Goal: Task Accomplishment & Management: Use online tool/utility

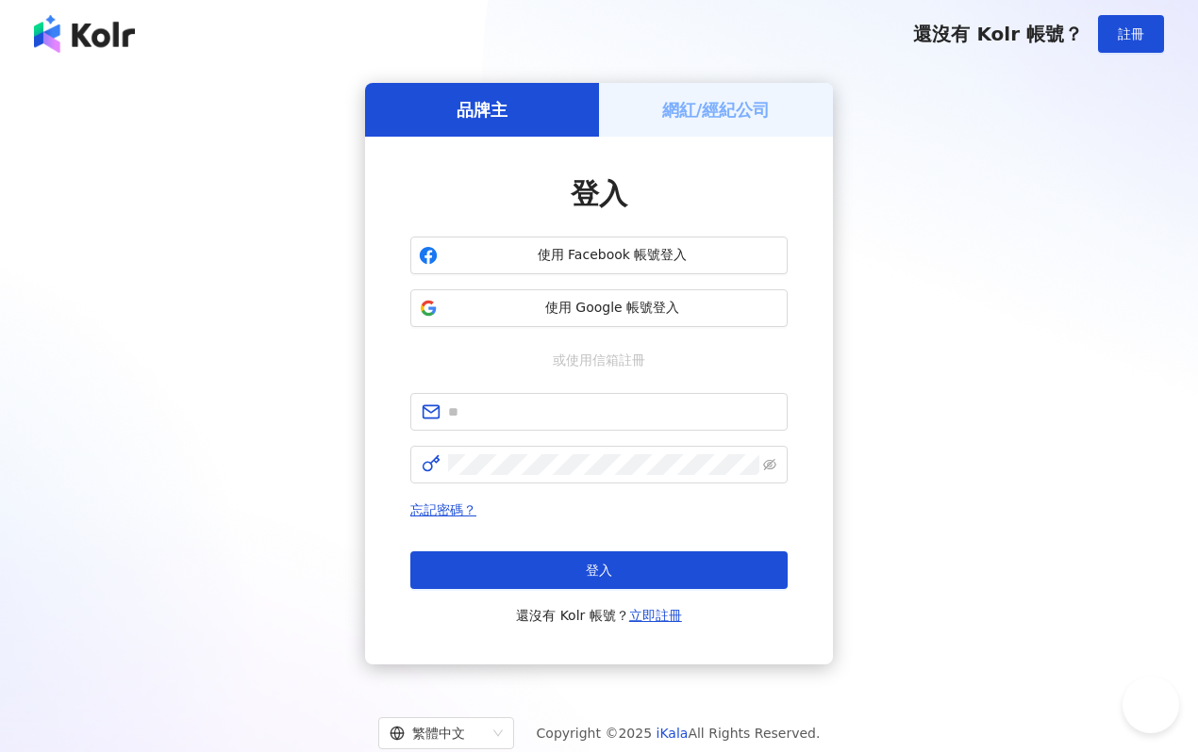
click at [464, 336] on div "登入 使用 Facebook 帳號登入 使用 Google 帳號登入 或使用信箱註冊 忘記密碼？ 登入 還沒有 Kolr 帳號？ 立即註冊" at bounding box center [598, 400] width 377 height 453
click at [468, 310] on span "使用 Google 帳號登入" at bounding box center [612, 308] width 334 height 19
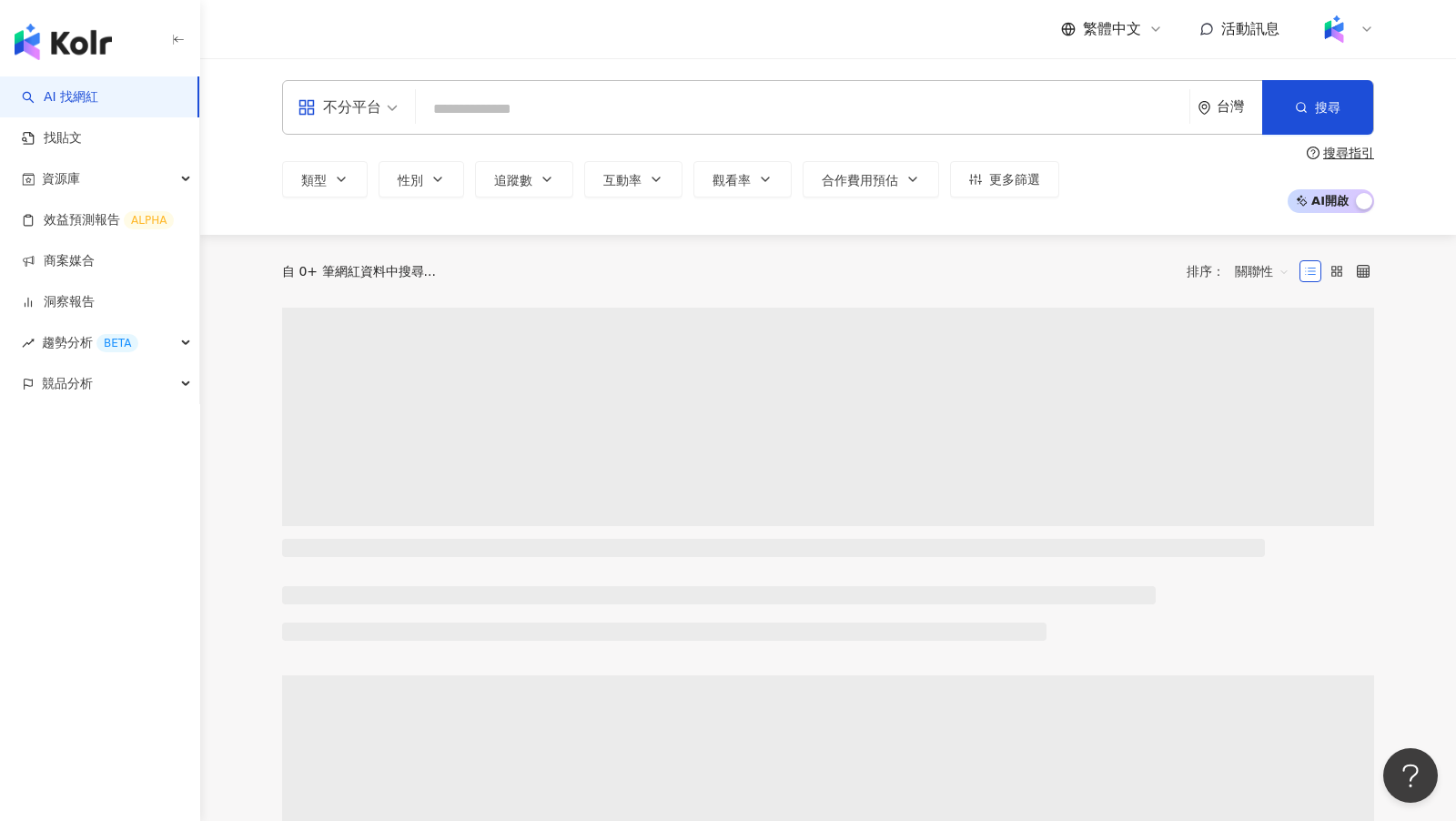
click at [517, 112] on input "search" at bounding box center [802, 109] width 758 height 35
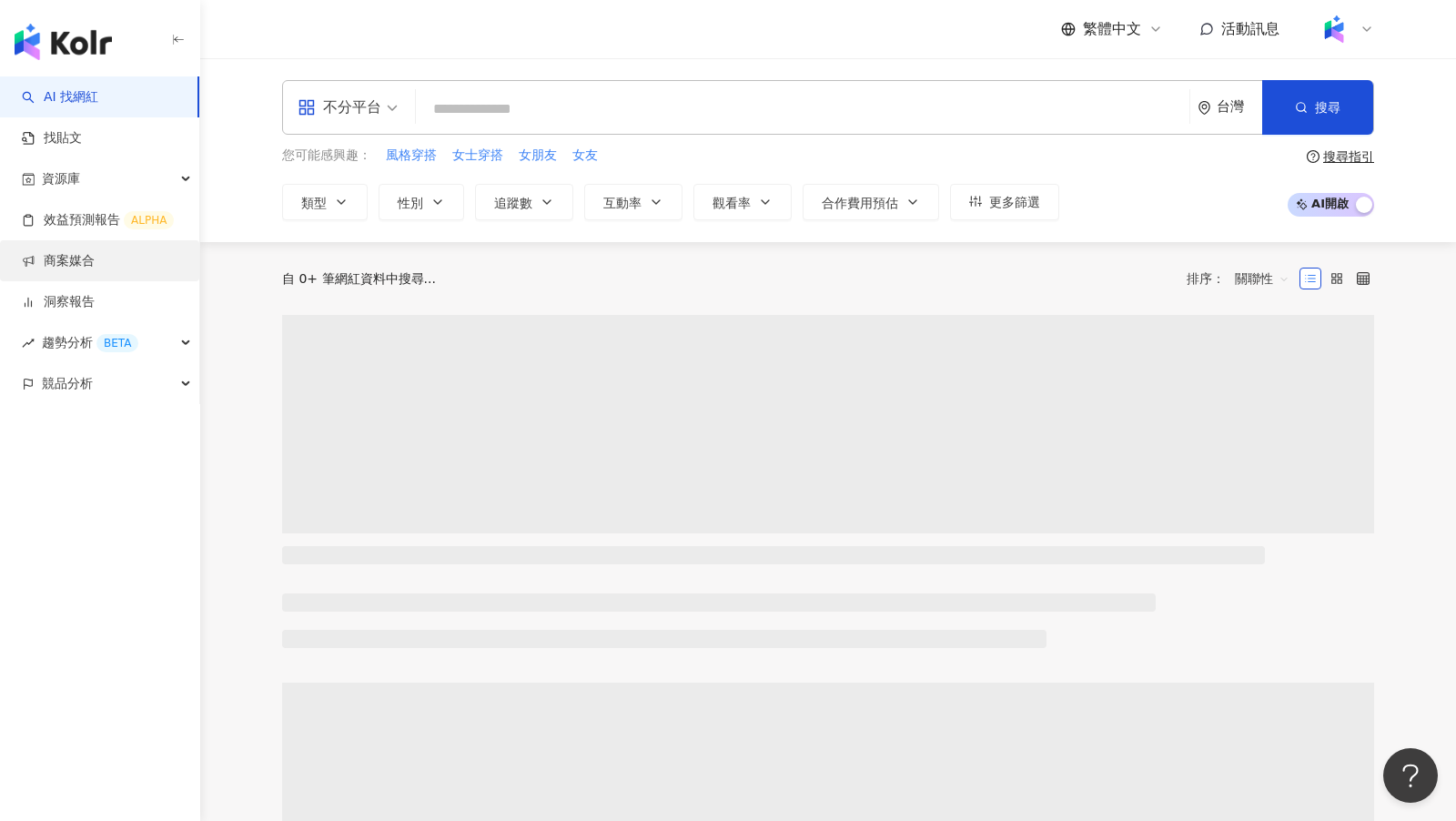
click at [88, 265] on link "商案媒合" at bounding box center [58, 260] width 72 height 18
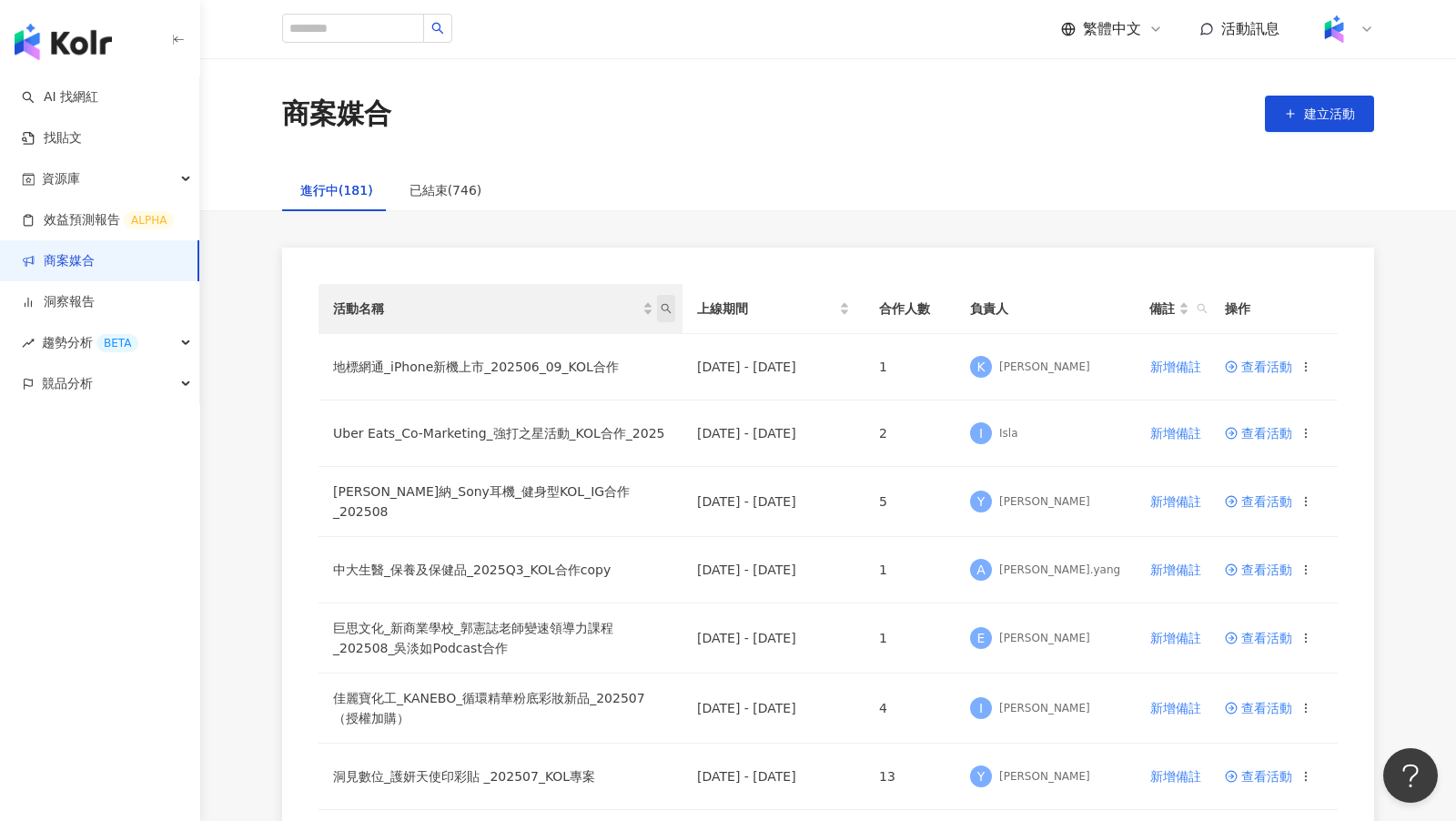
click at [669, 308] on icon "search" at bounding box center [666, 308] width 11 height 11
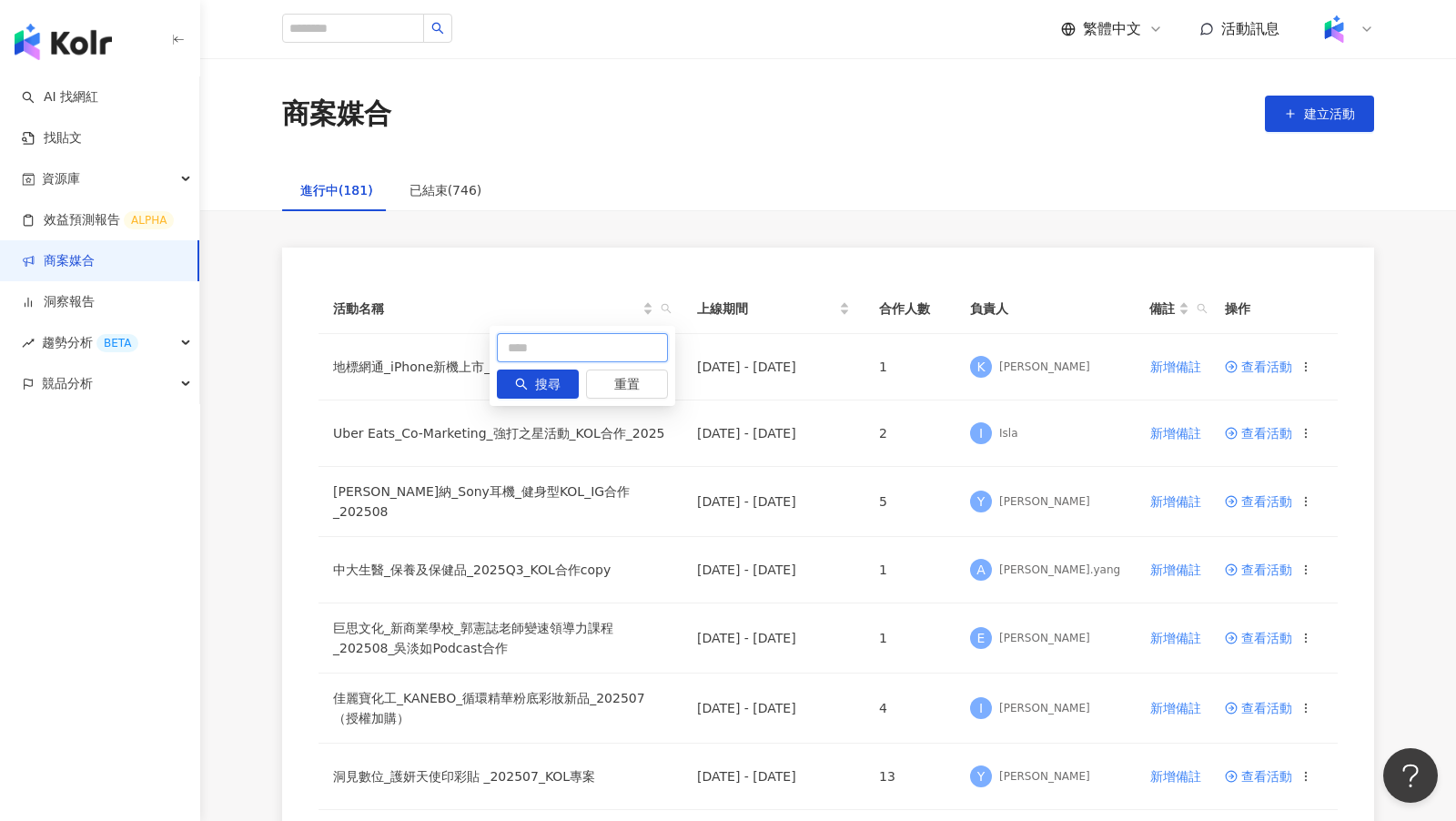
click at [621, 344] on input "text" at bounding box center [582, 347] width 171 height 29
type input "**"
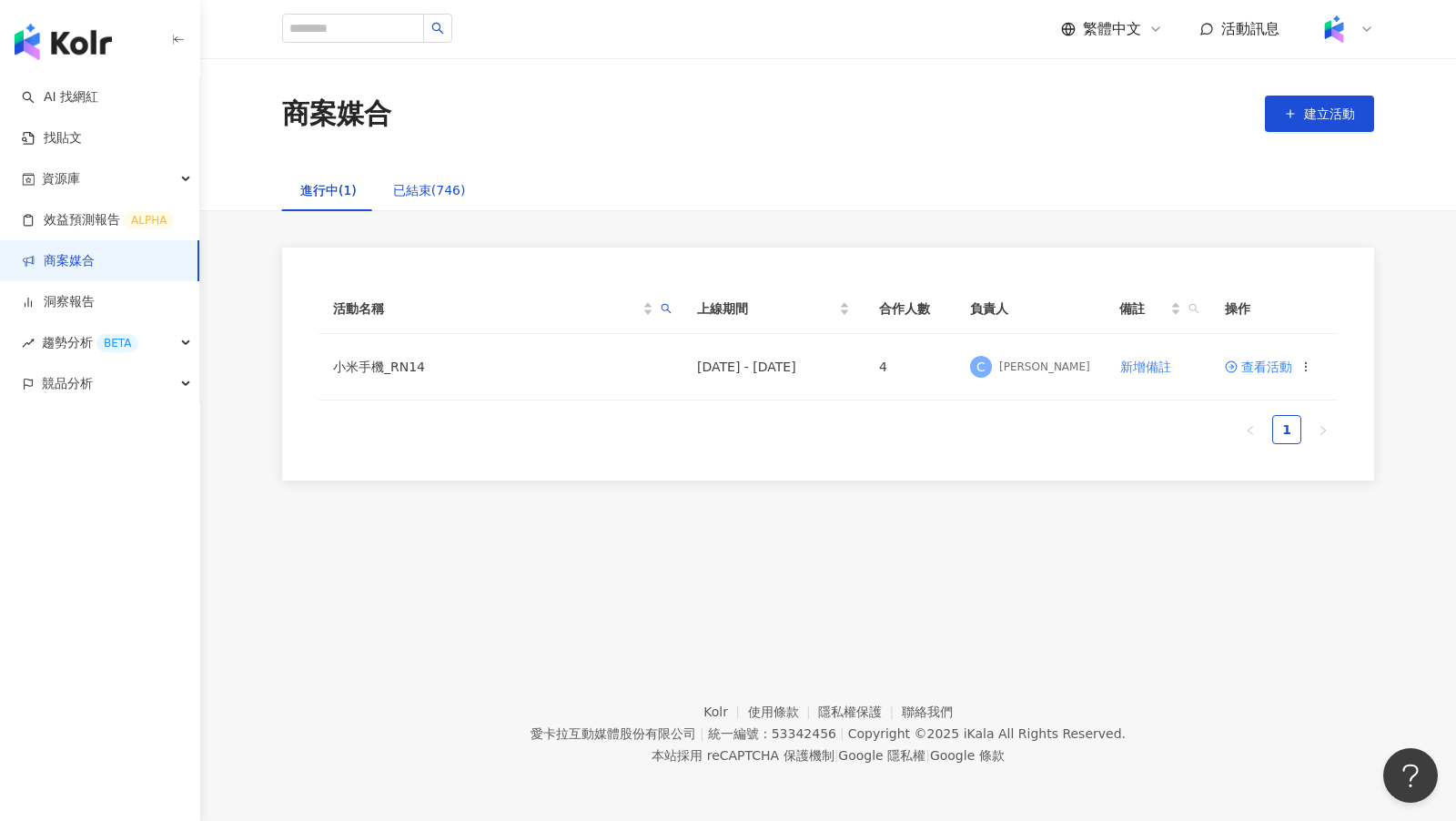
click at [408, 200] on div "已結束(746)" at bounding box center [428, 190] width 72 height 20
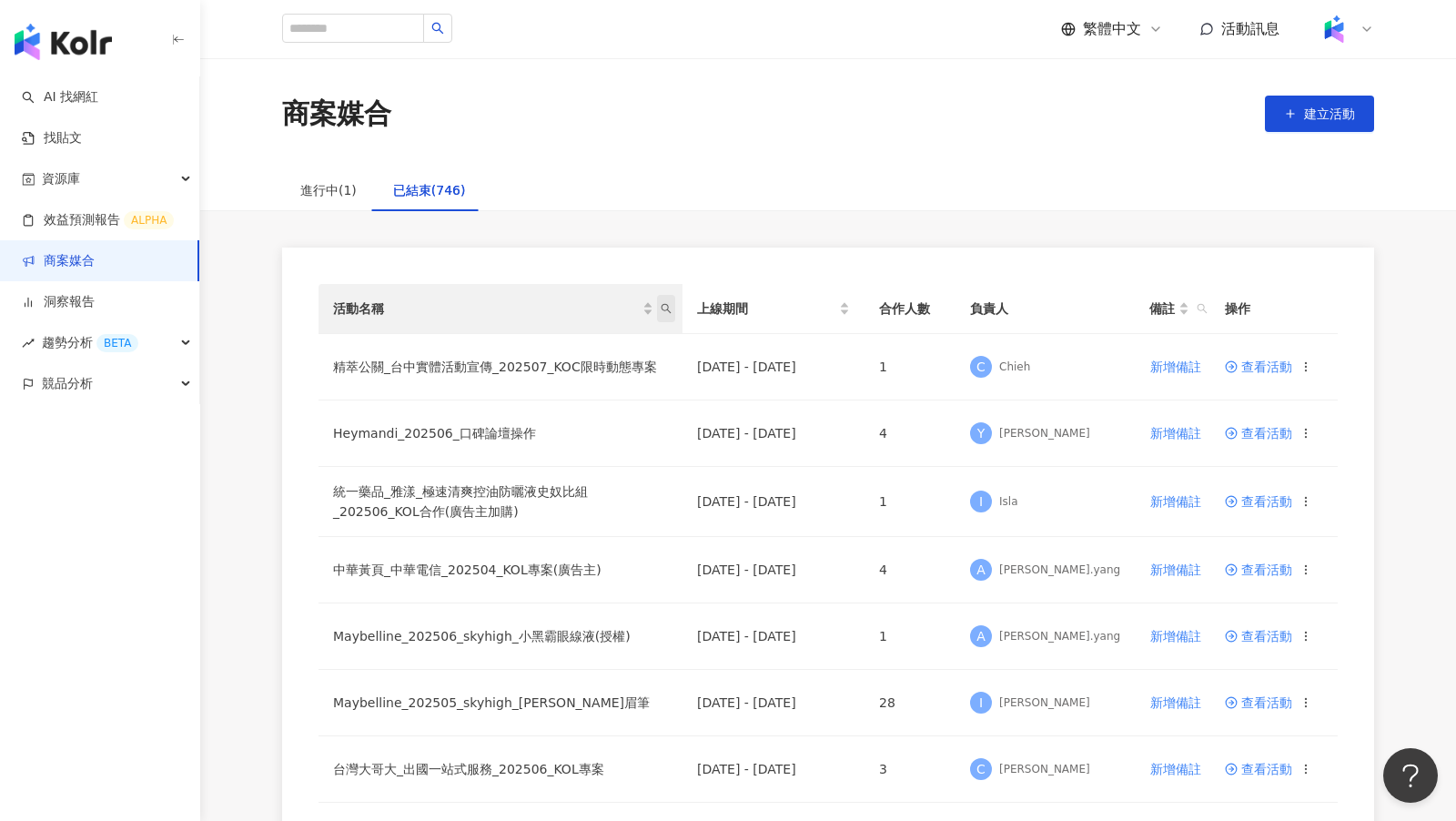
click at [671, 314] on span "活動名稱" at bounding box center [666, 309] width 18 height 27
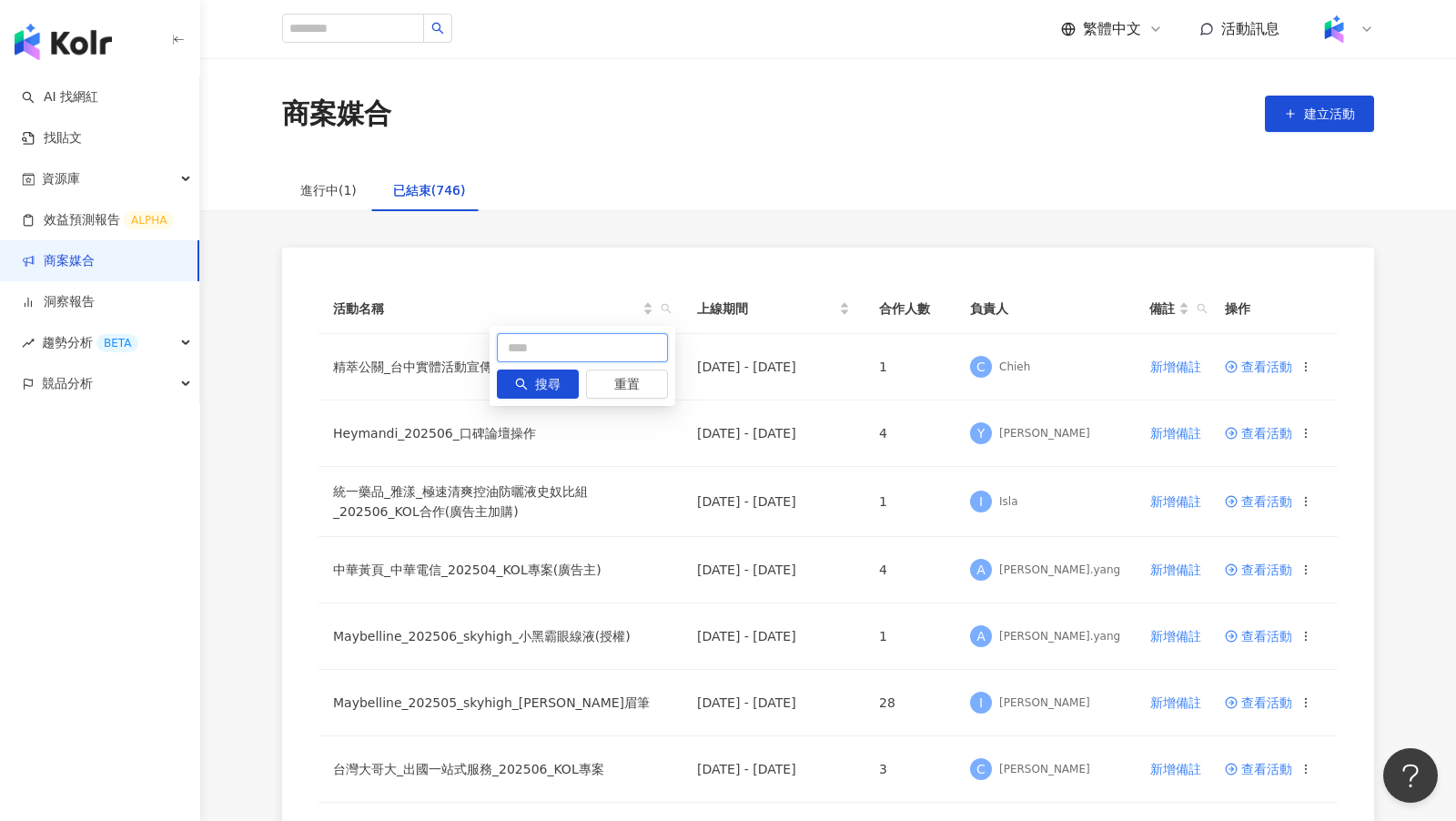
click at [591, 346] on input "text" at bounding box center [582, 347] width 171 height 29
type input "**"
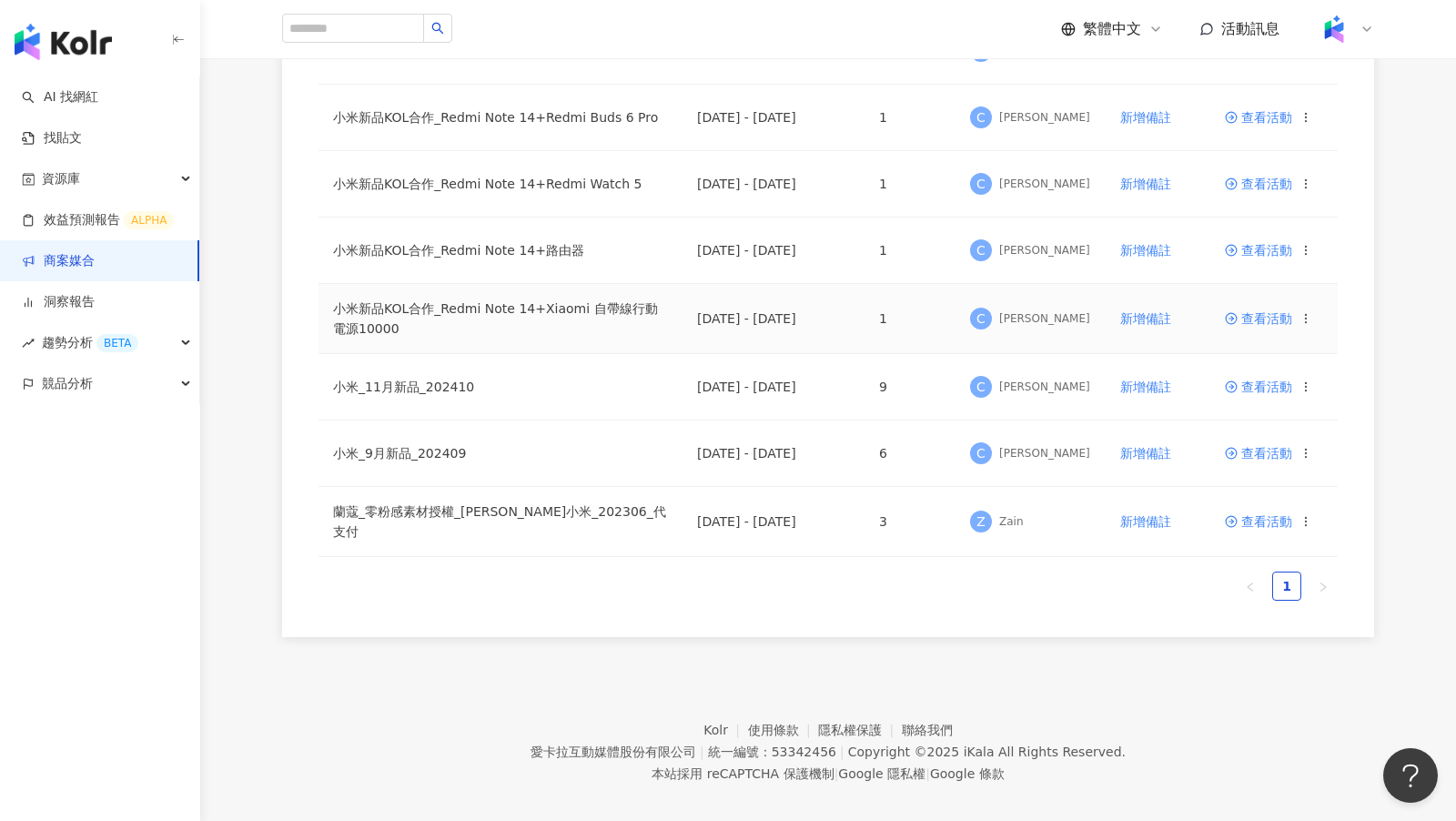
scroll to position [395, 0]
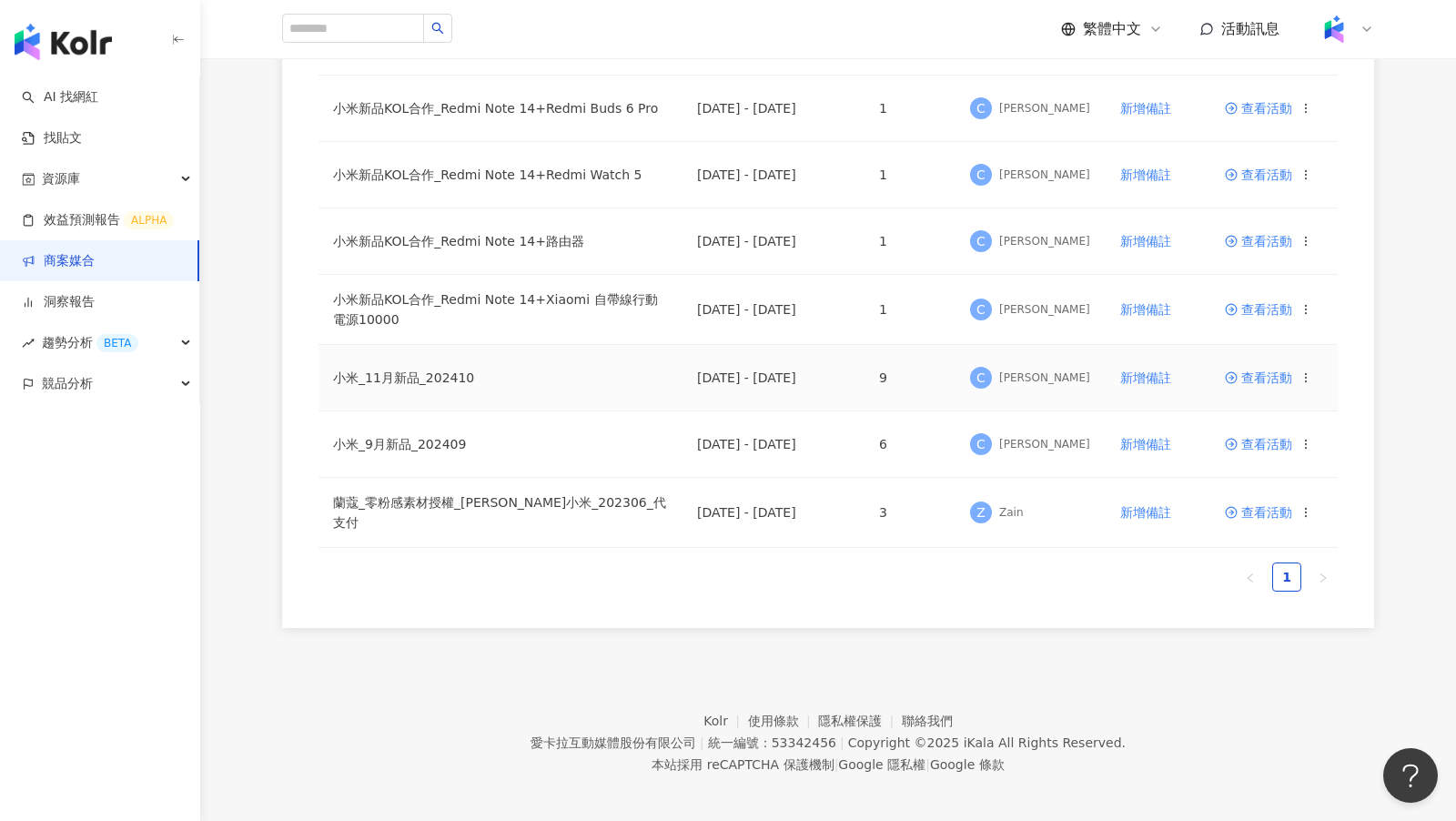
click at [1155, 371] on span "查看活動" at bounding box center [1258, 377] width 68 height 13
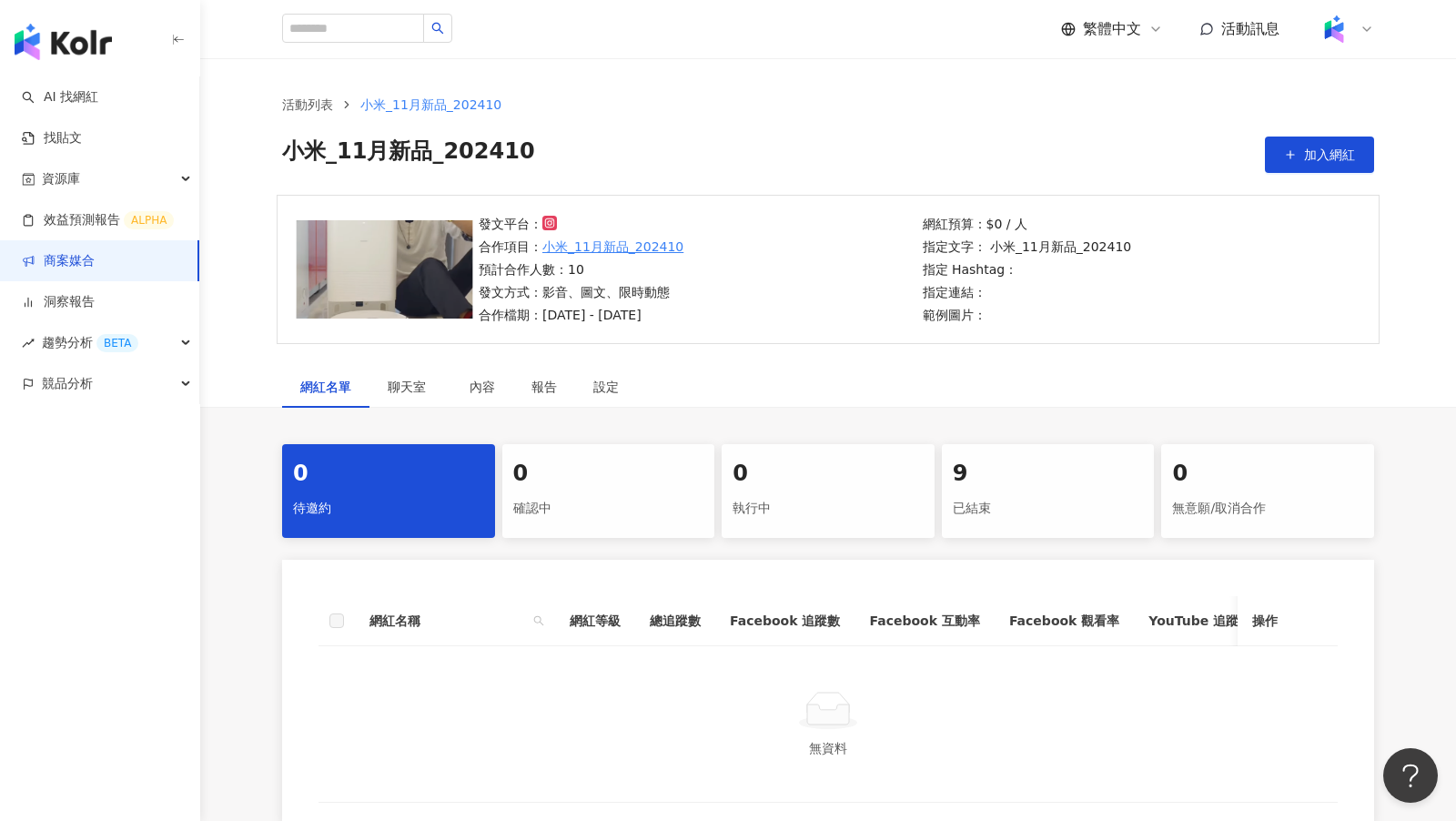
click at [1042, 494] on div "已結束" at bounding box center [1048, 508] width 191 height 31
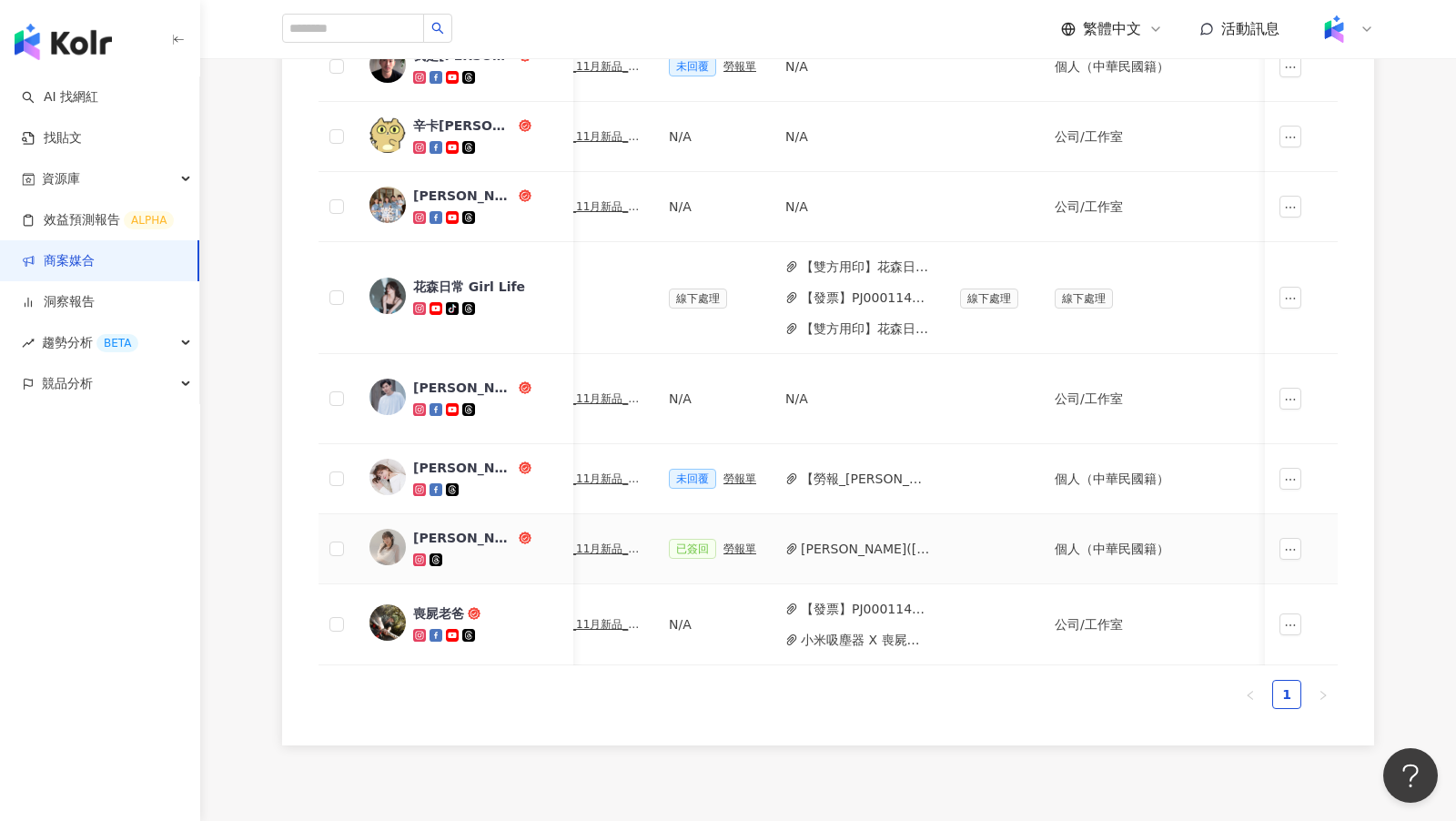
scroll to position [0, 506]
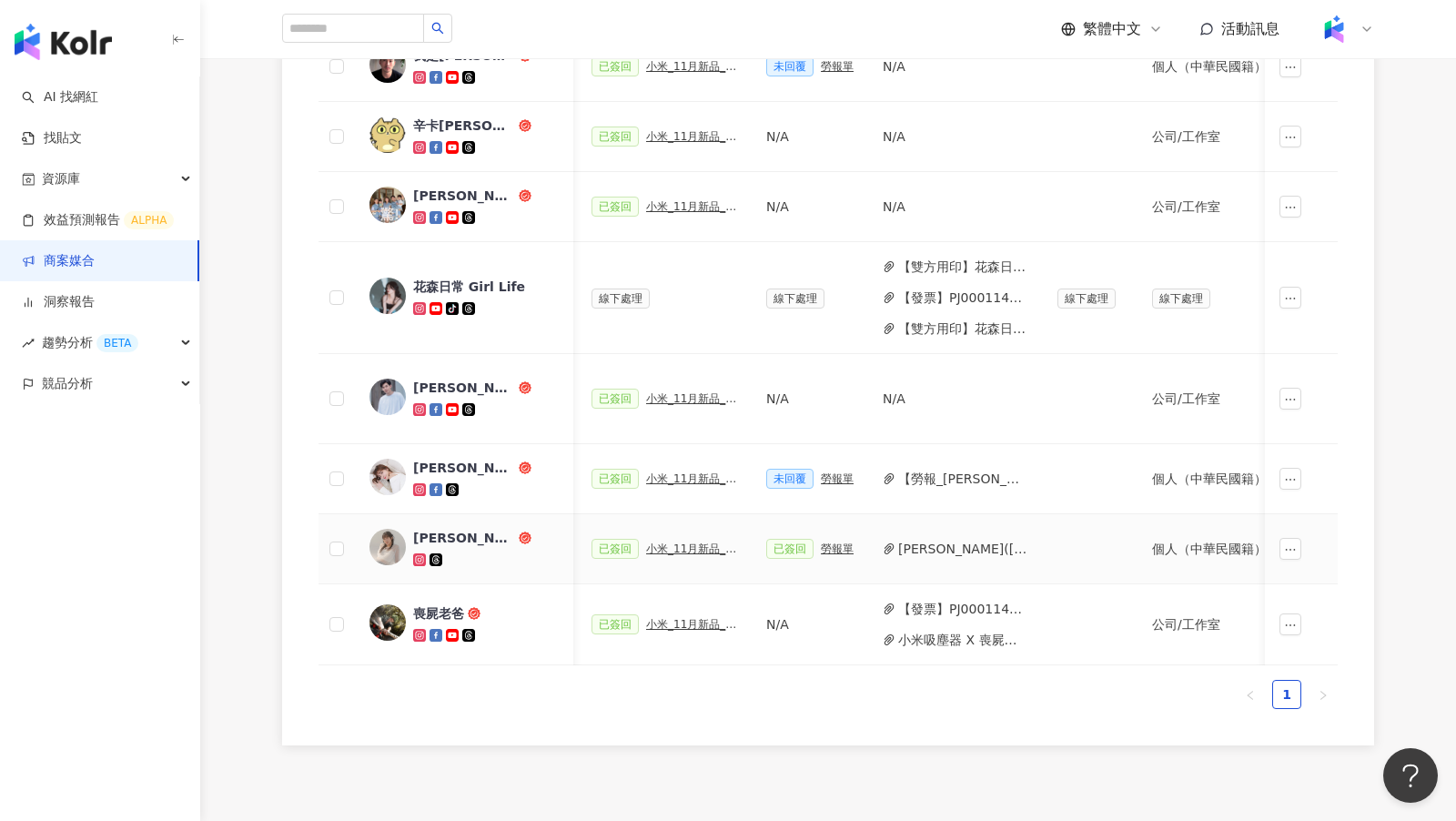
click at [701, 542] on div "小米_11月新品_202410_活動確認單" at bounding box center [692, 548] width 91 height 13
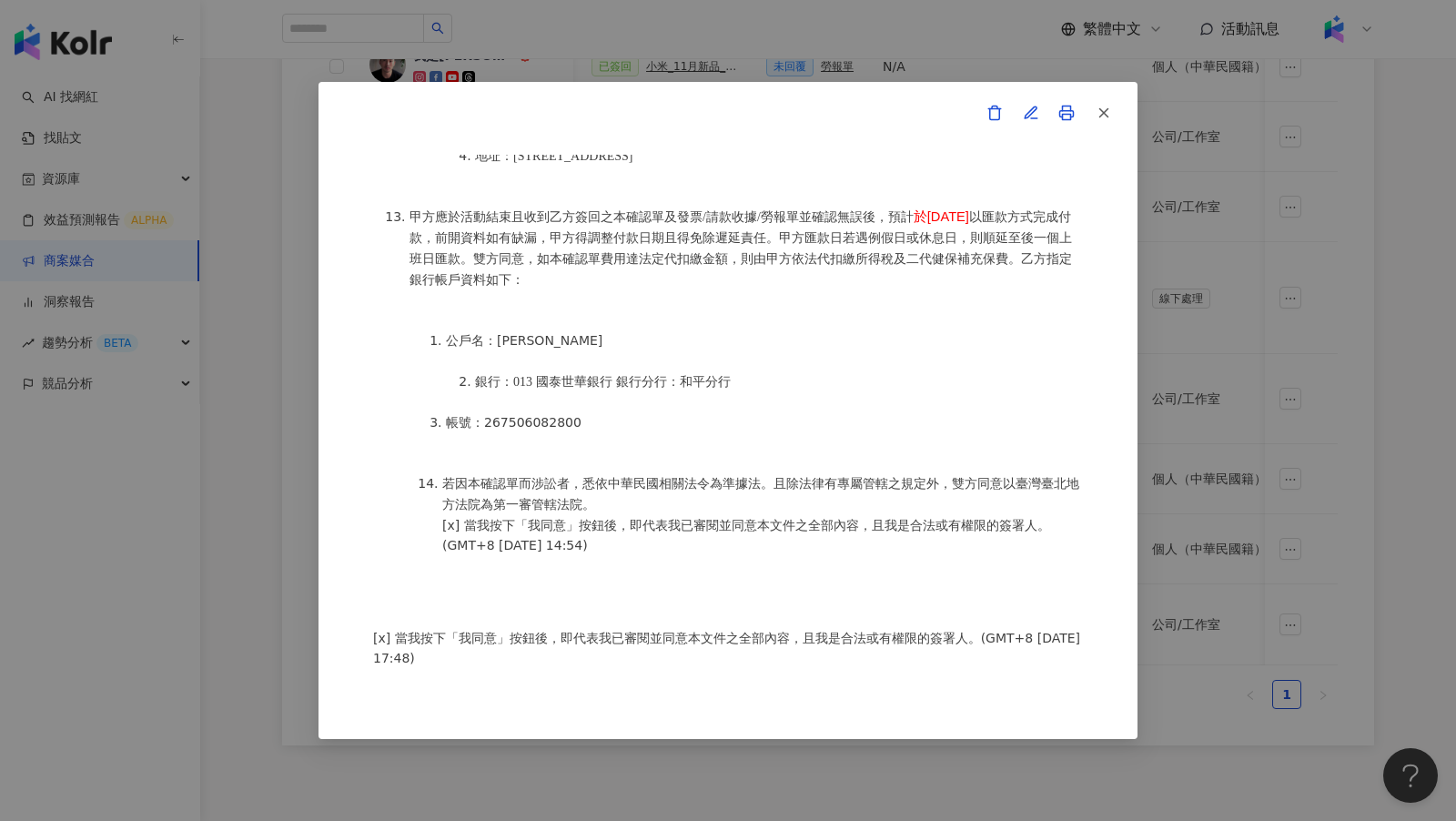
scroll to position [836, 0]
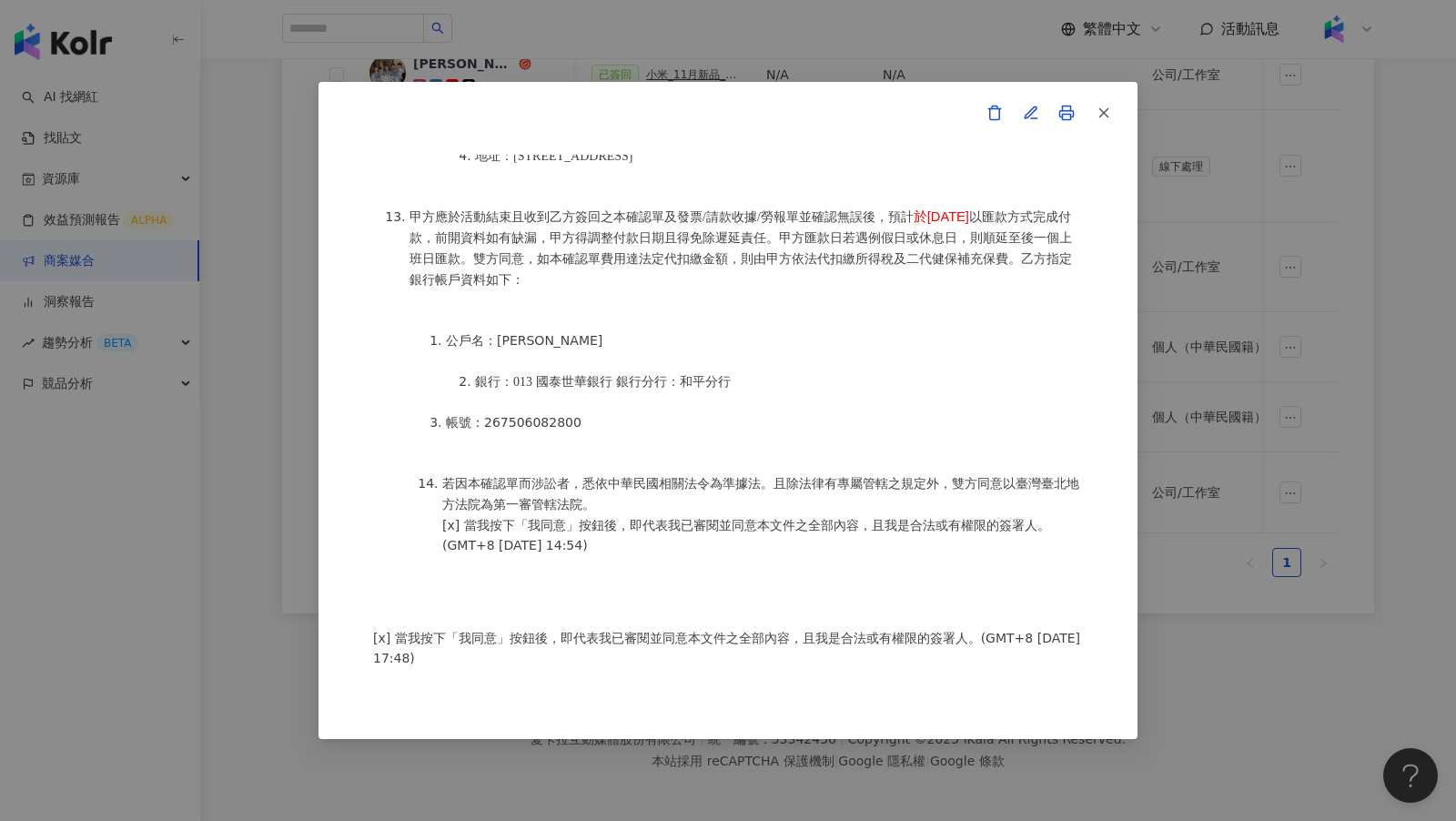
click at [1155, 328] on div "活動確認單 約定雙方 甲方名稱：愛[PERSON_NAME]互動媒體股份有限公司 甲方負責人：程世嘉 甲方統一編號：53342456 甲方地址：[STREET…" at bounding box center [728, 410] width 1456 height 821
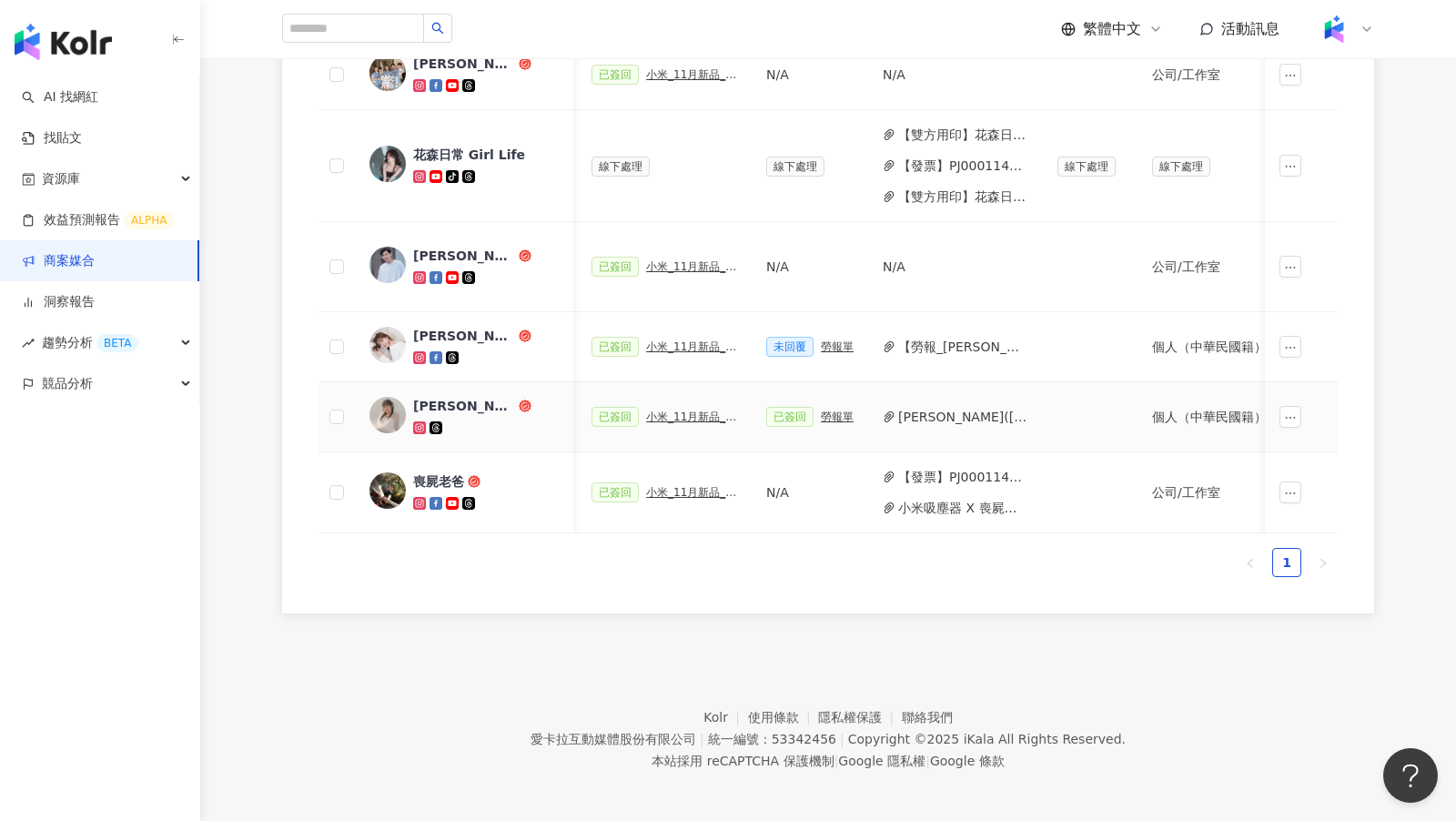
click at [826, 412] on div "勞報單" at bounding box center [838, 416] width 33 height 13
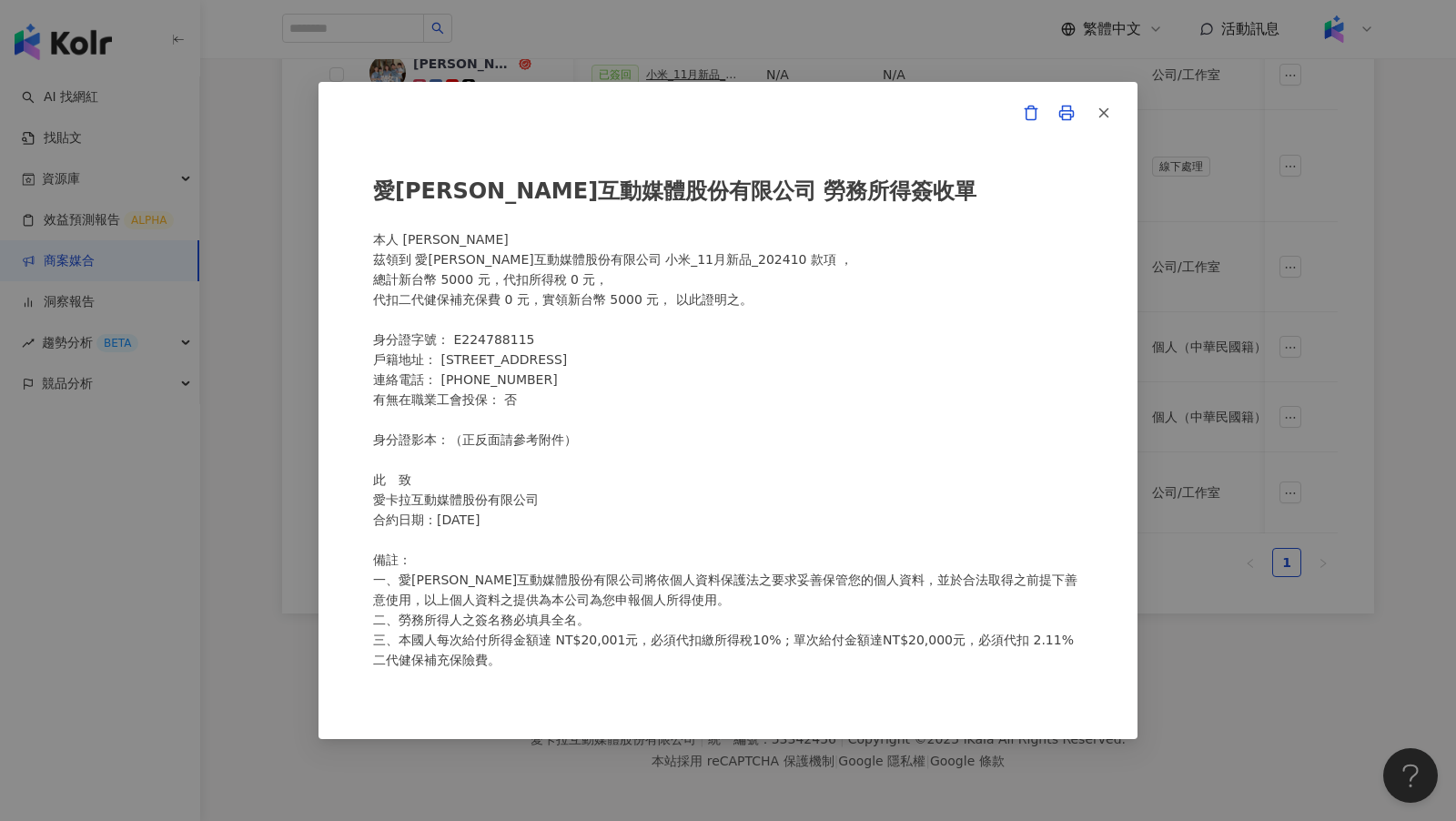
scroll to position [285, 0]
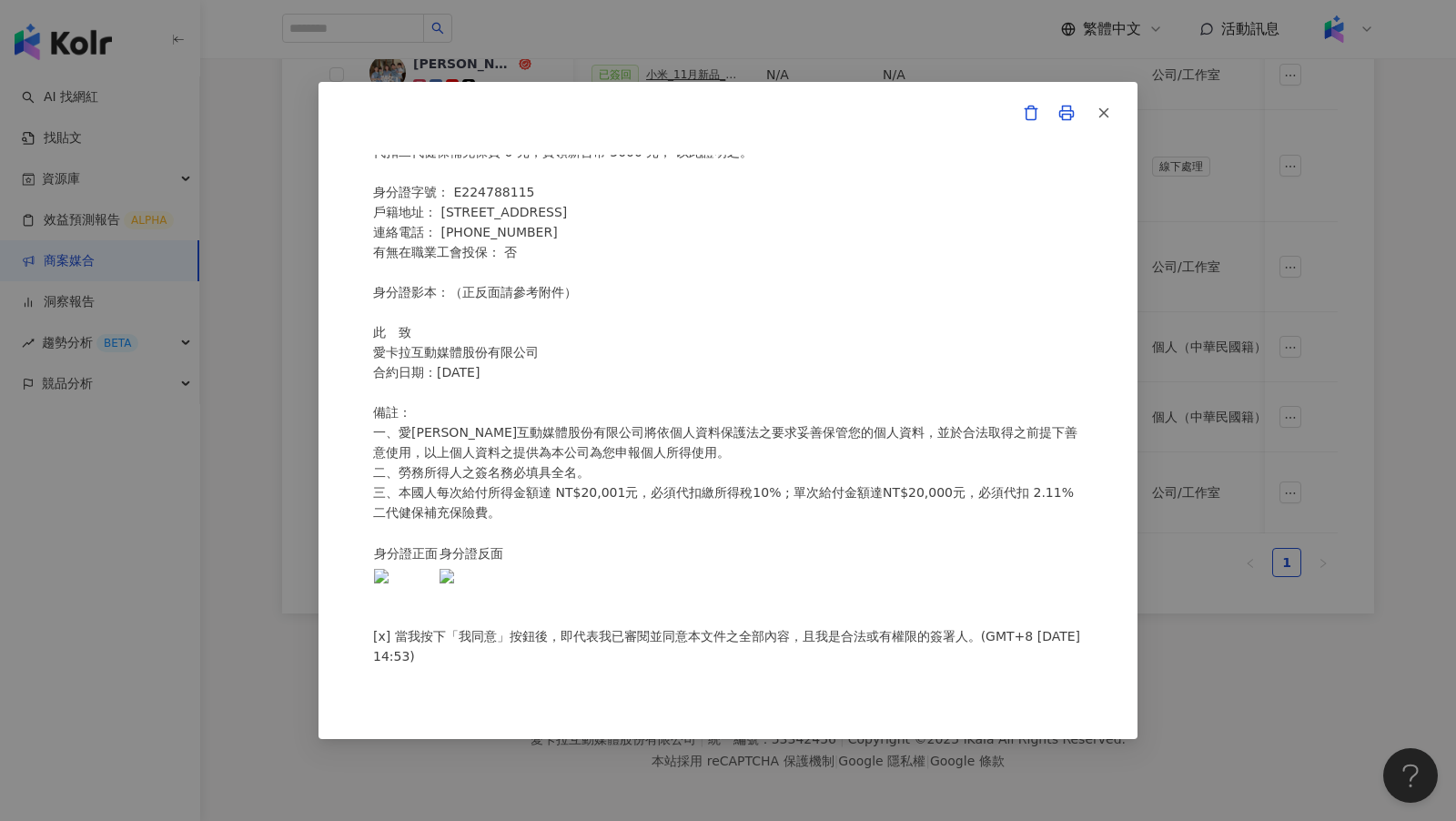
click at [1059, 425] on div "愛[PERSON_NAME]互動媒體股份有限公司 勞務所得簽收單 本人 [PERSON_NAME] 茲領到 愛[PERSON_NAME]互動媒體股份有限公司 …" at bounding box center [728, 410] width 710 height 511
